Goal: Task Accomplishment & Management: Use online tool/utility

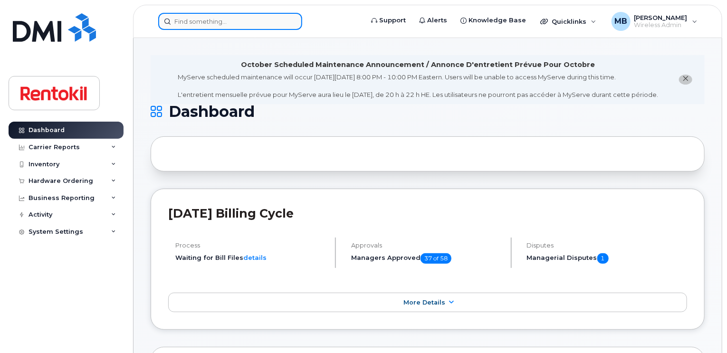
click at [215, 21] on input at bounding box center [230, 21] width 144 height 17
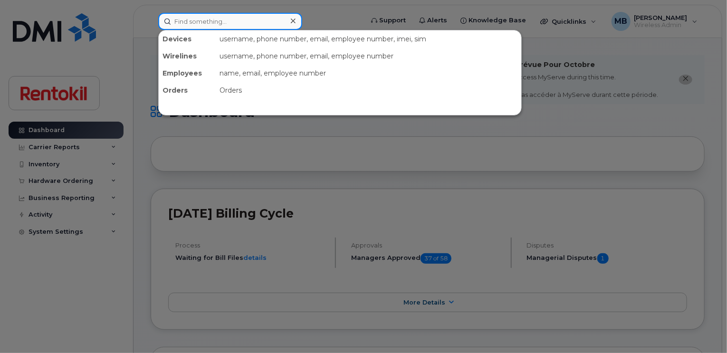
paste input "[PERSON_NAME]"
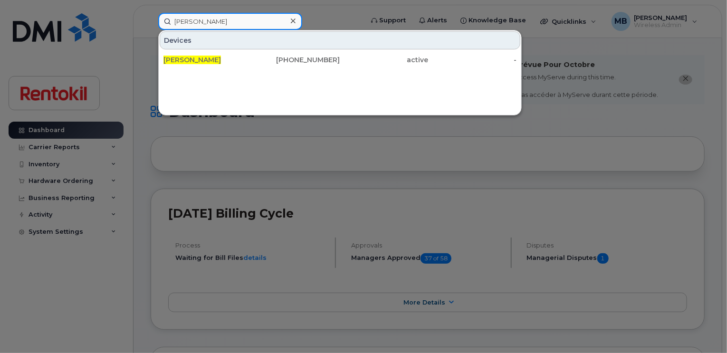
drag, startPoint x: 239, startPoint y: 23, endPoint x: 127, endPoint y: 6, distance: 113.4
click at [151, 13] on div "[PERSON_NAME] Devices [PERSON_NAME] [PHONE_NUMBER] active -" at bounding box center [258, 21] width 214 height 17
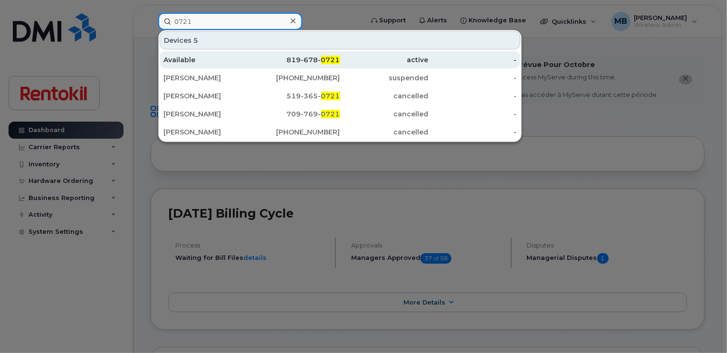
type input "0721"
click at [382, 64] on div "active" at bounding box center [384, 59] width 88 height 17
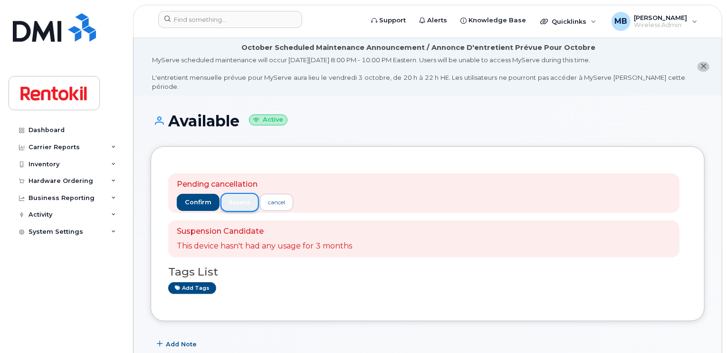
click at [244, 199] on span "resend" at bounding box center [239, 203] width 21 height 8
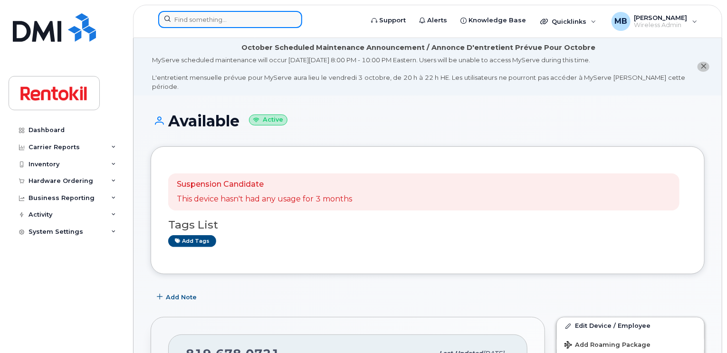
click at [237, 24] on input at bounding box center [230, 19] width 144 height 17
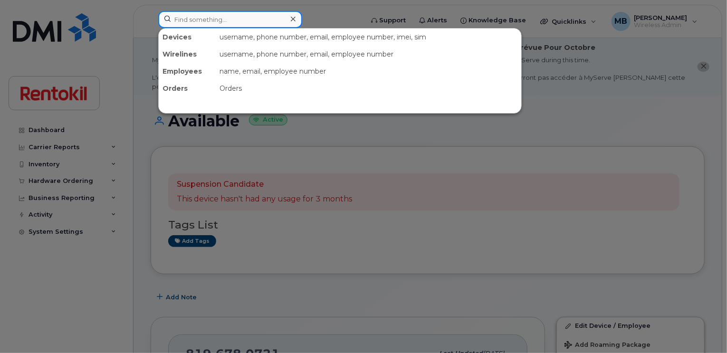
paste input "[PHONE_NUMBER]"
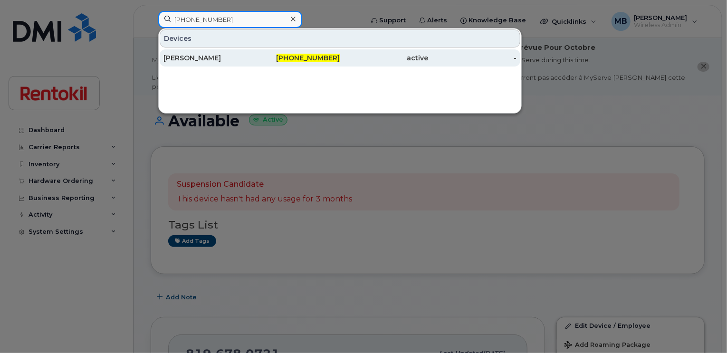
type input "506-566-2565"
click at [218, 58] on div "Rajeshkumar Radhamani" at bounding box center [207, 57] width 88 height 9
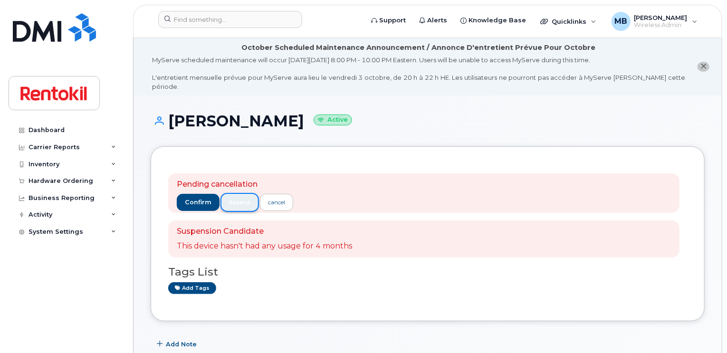
click at [245, 194] on button "resend" at bounding box center [239, 202] width 37 height 17
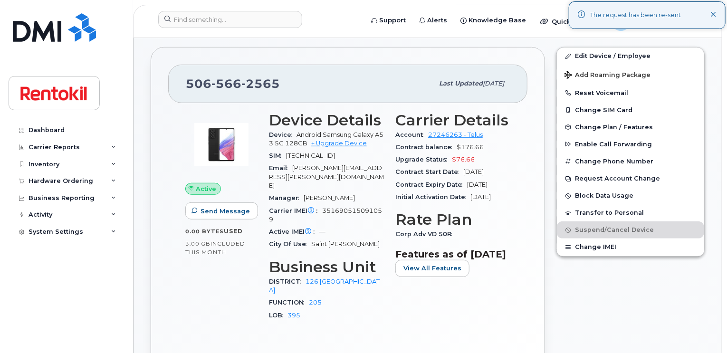
scroll to position [298, 0]
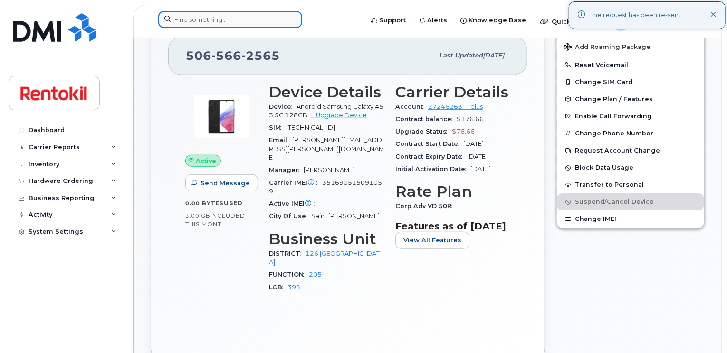
click at [266, 19] on input at bounding box center [230, 19] width 144 height 17
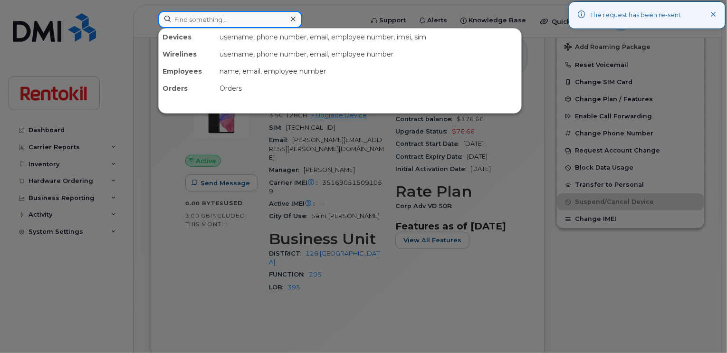
paste input "403-804-1724"
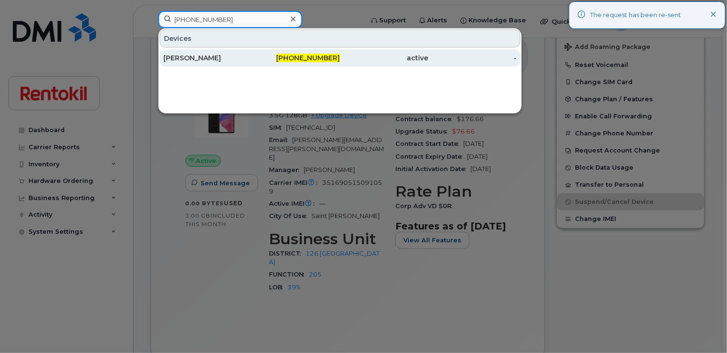
type input "403-804-1724"
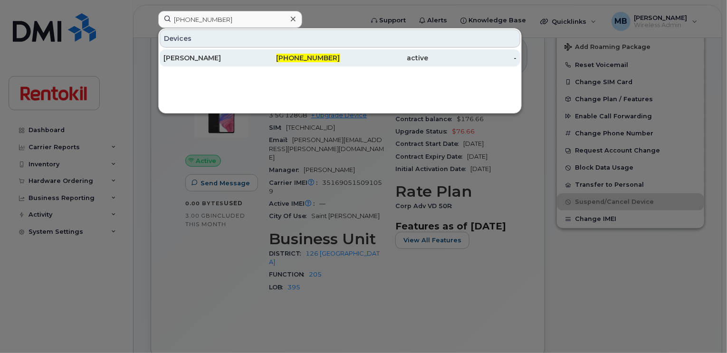
click at [240, 56] on div "Patricia MacLeod" at bounding box center [207, 57] width 88 height 9
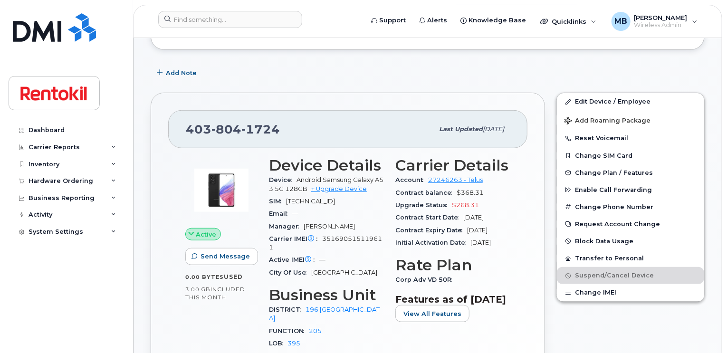
scroll to position [309, 0]
